Goal: Task Accomplishment & Management: Use online tool/utility

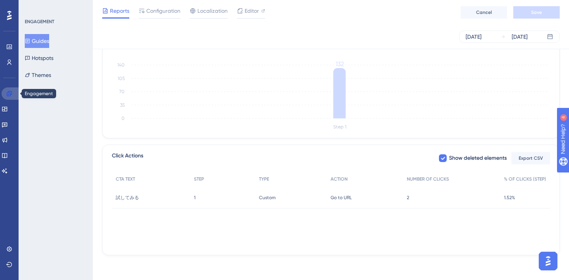
click at [12, 92] on icon at bounding box center [9, 94] width 6 height 6
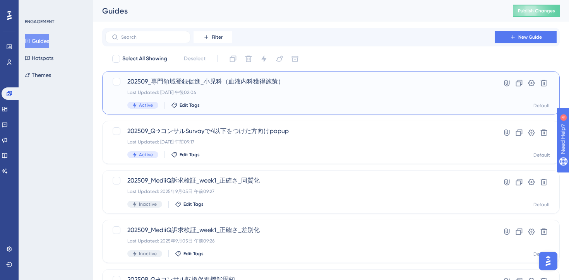
click at [281, 89] on div "202509_専門領域登録促進_小児科（血液内科獲得施策） Last Updated: [DATE] 午後02:04 Active Edit Tags" at bounding box center [299, 93] width 345 height 32
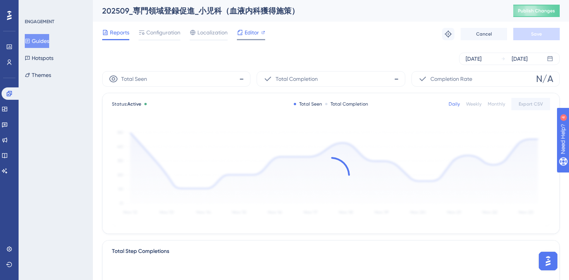
click at [244, 34] on div "Editor" at bounding box center [251, 32] width 28 height 9
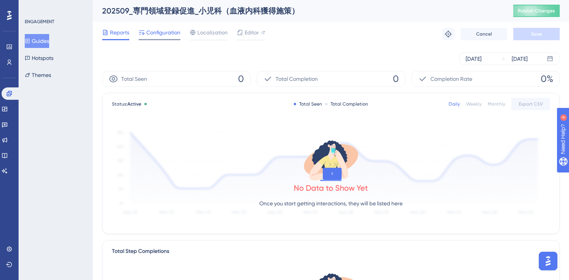
click at [170, 38] on div "Configuration" at bounding box center [160, 34] width 42 height 12
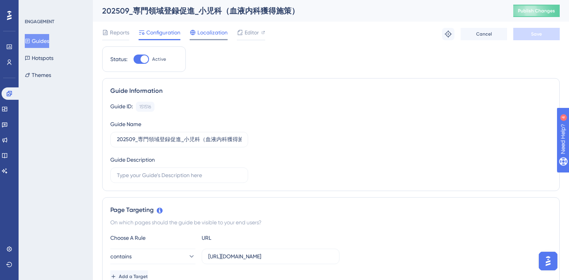
click at [211, 36] on span "Localization" at bounding box center [213, 32] width 30 height 9
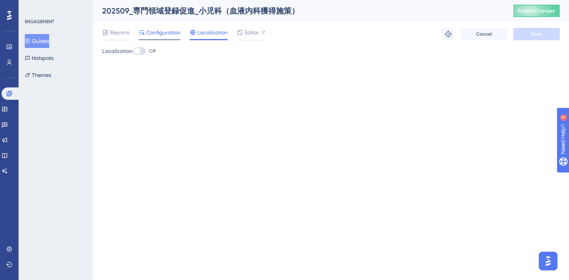
click at [157, 31] on span "Configuration" at bounding box center [163, 32] width 34 height 9
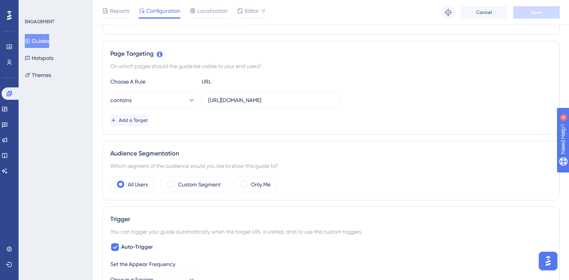
scroll to position [129, 0]
